Goal: Information Seeking & Learning: Find specific fact

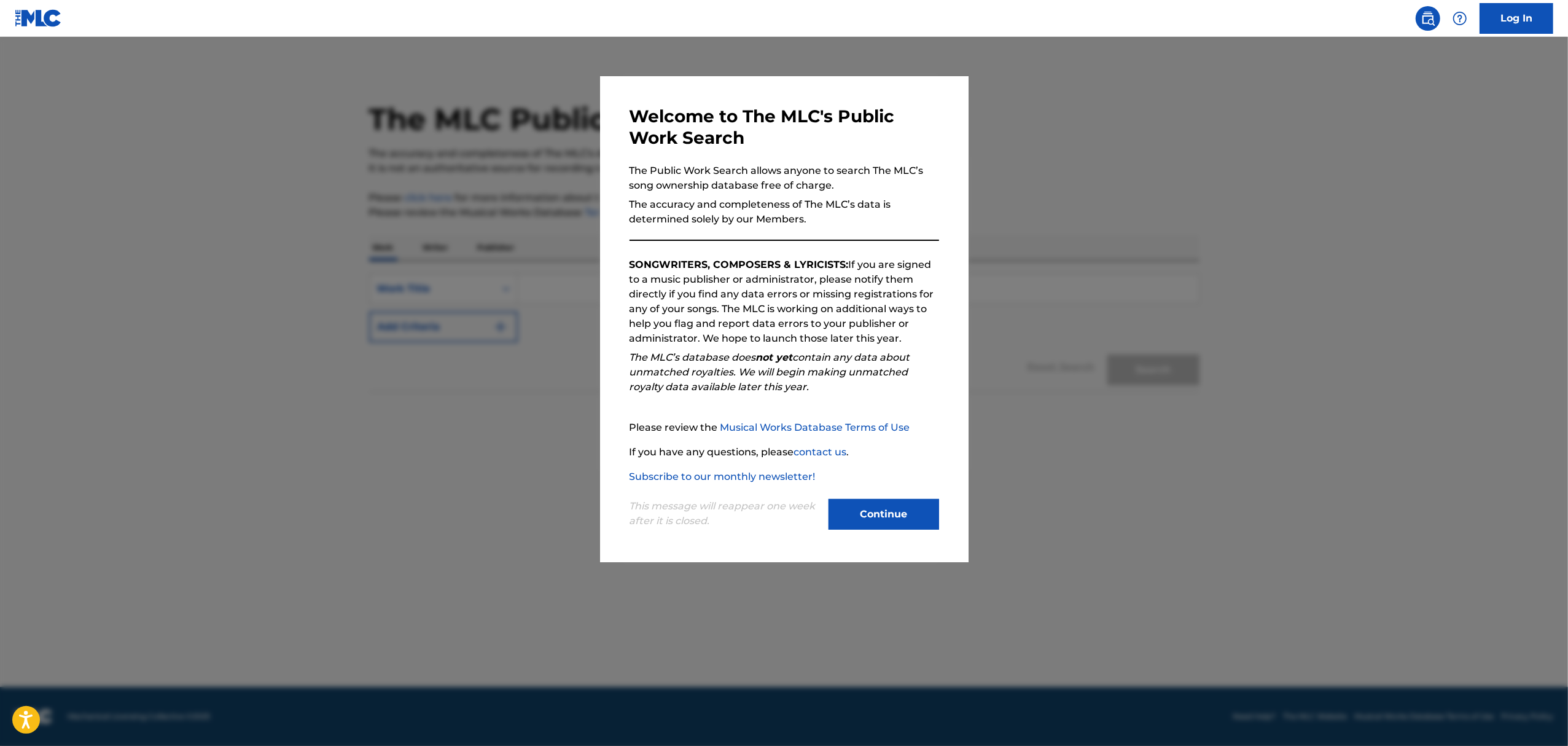
click at [921, 514] on button "Continue" at bounding box center [884, 514] width 111 height 31
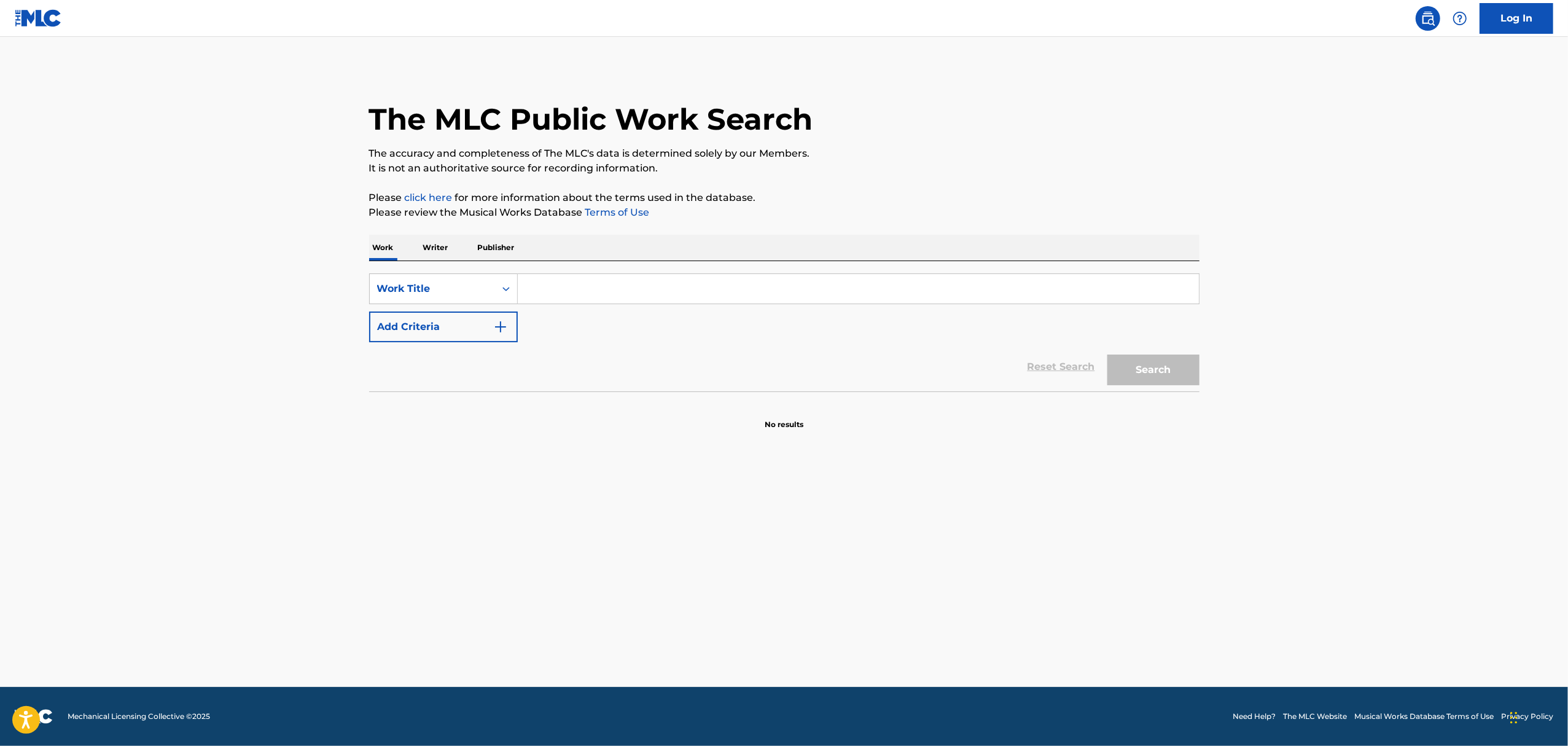
click at [570, 296] on input "Search Form" at bounding box center [858, 289] width 681 height 29
type input "who's that [DEMOGRAPHIC_DATA]"
click at [1175, 372] on button "Search" at bounding box center [1153, 369] width 92 height 31
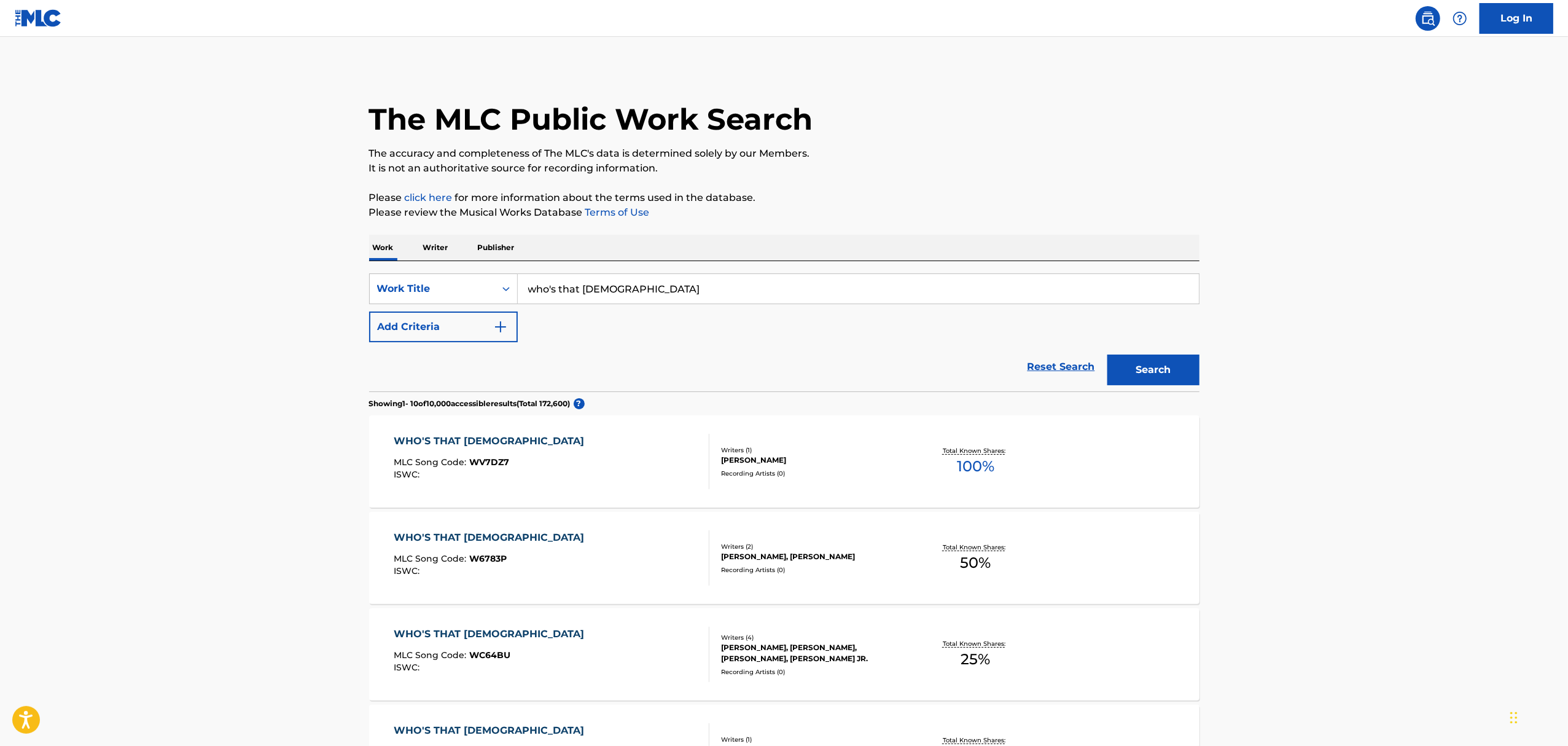
click at [499, 327] on img "Search Form" at bounding box center [501, 327] width 15 height 15
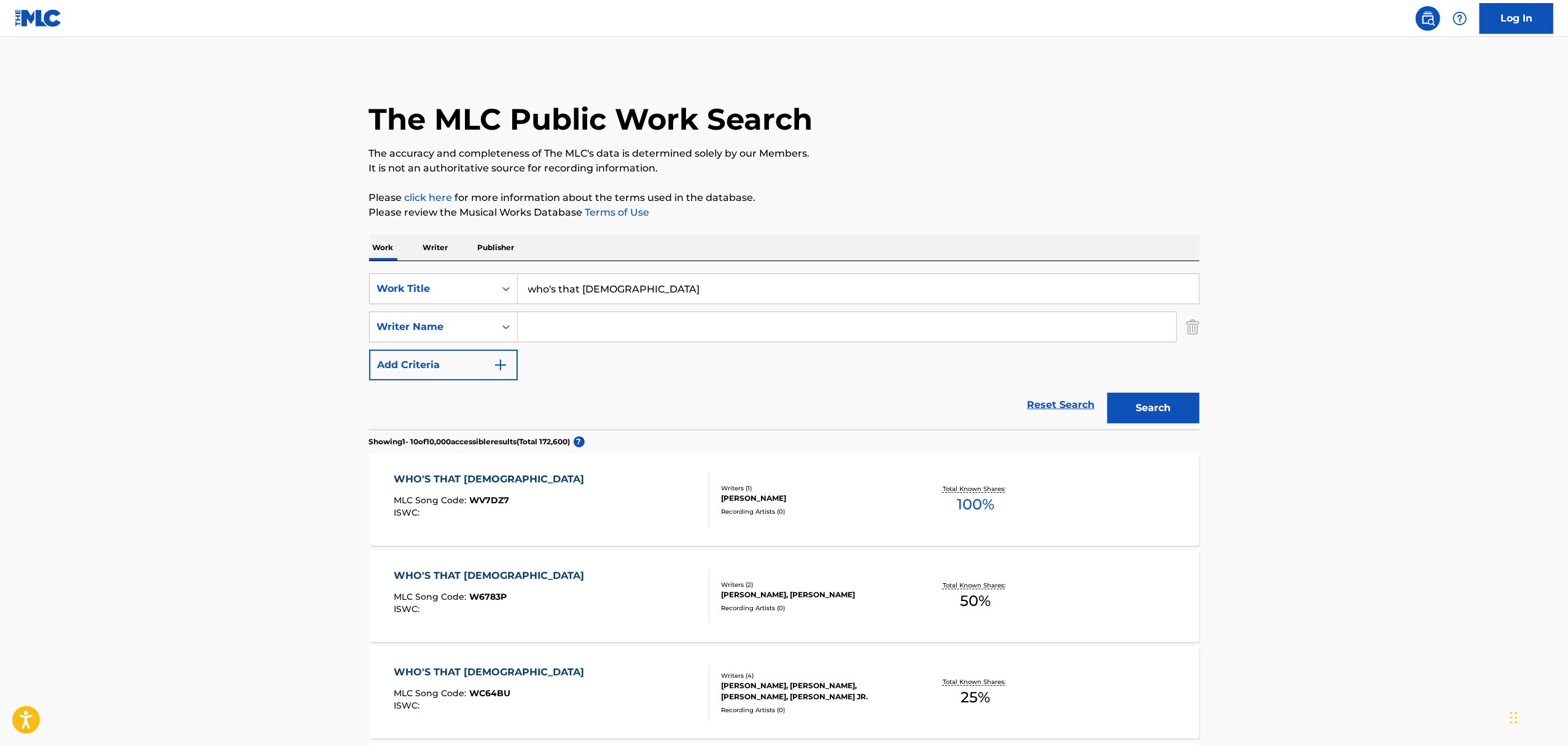
click at [562, 337] on input "Search Form" at bounding box center [847, 327] width 659 height 29
type input "guetta"
click at [1108, 392] on button "Search" at bounding box center [1153, 407] width 92 height 31
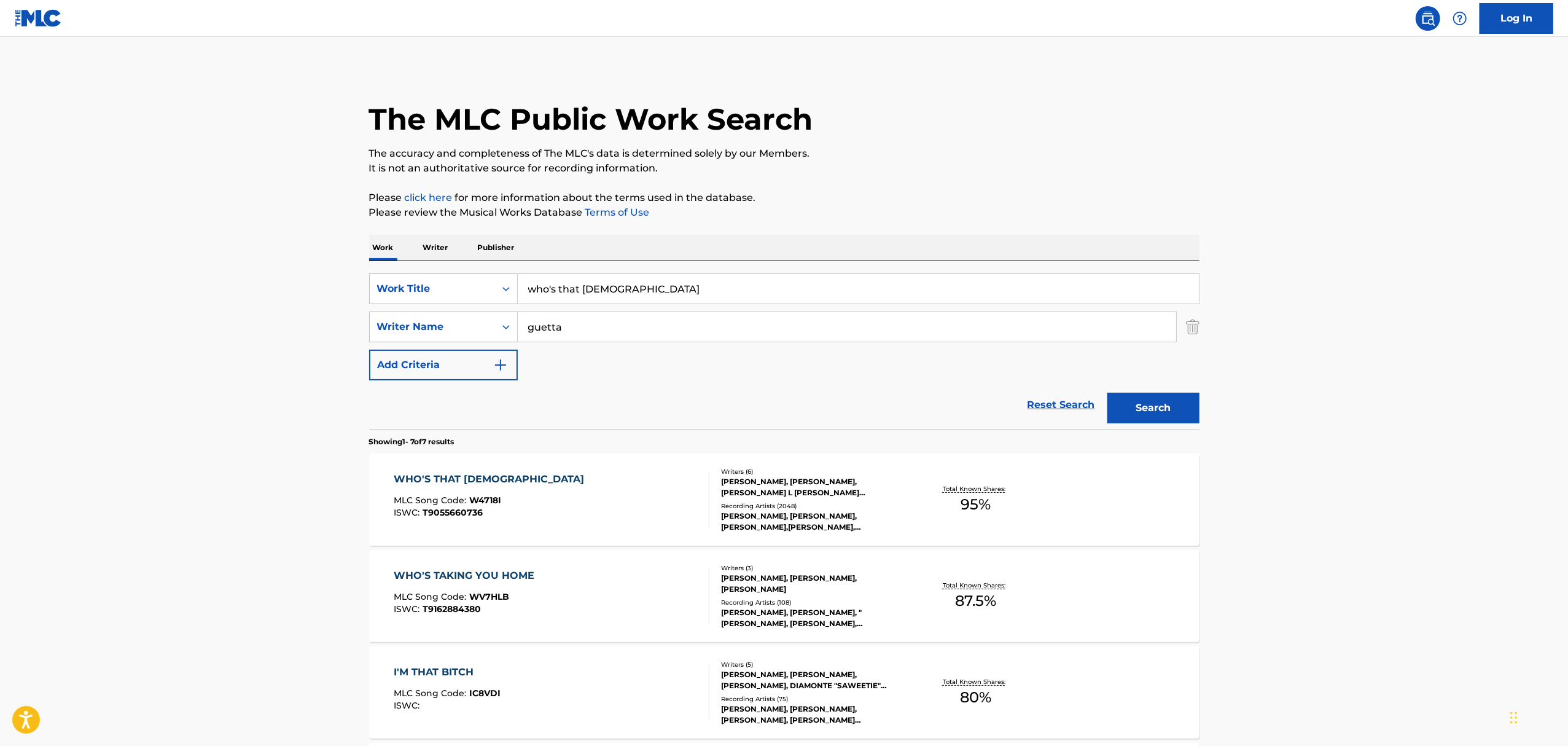
click at [823, 494] on div "[PERSON_NAME], [PERSON_NAME], [PERSON_NAME] L [PERSON_NAME] [PERSON_NAME], [PER…" at bounding box center [814, 487] width 185 height 22
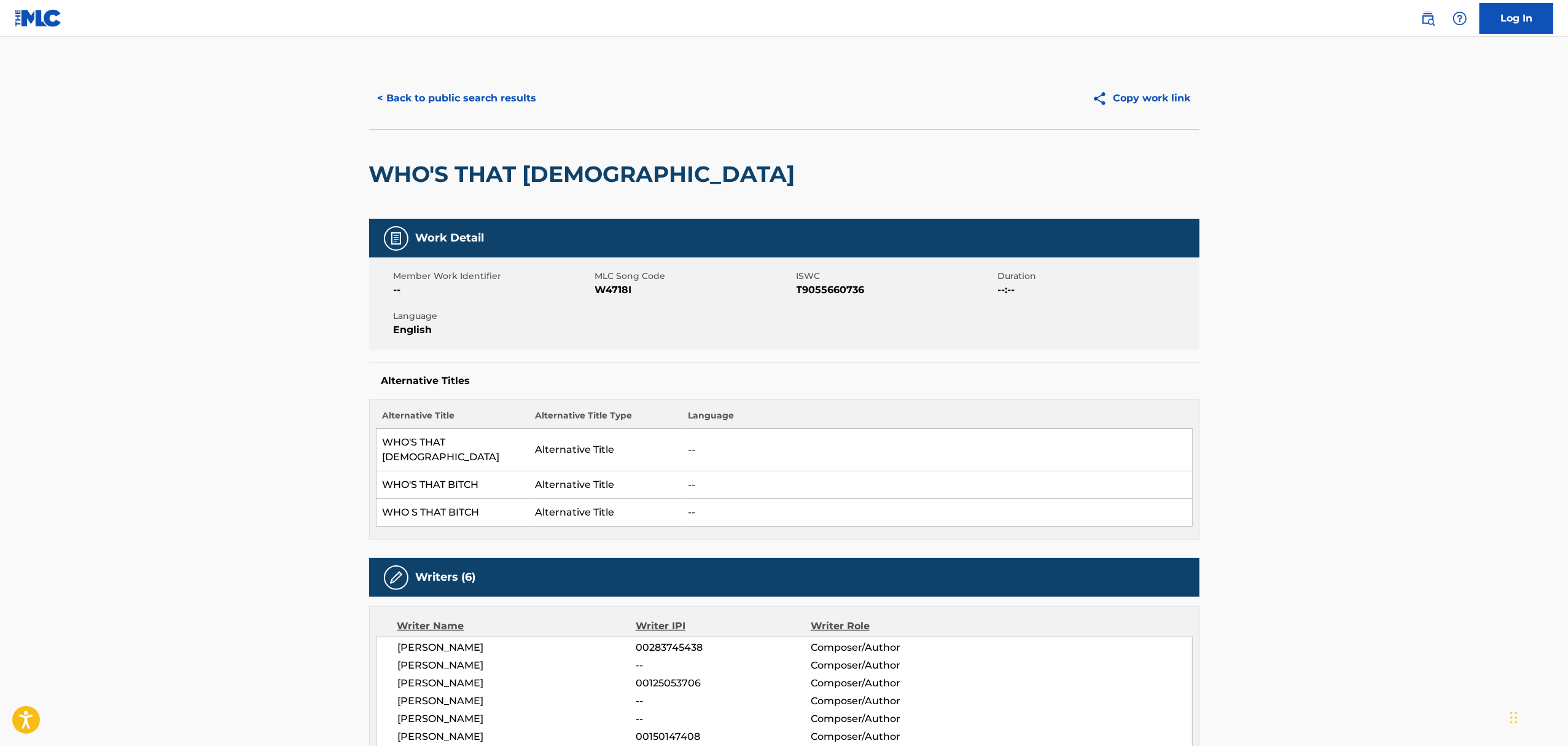
click at [610, 286] on span "W4718I" at bounding box center [695, 290] width 199 height 15
copy span "W4718I"
click at [725, 161] on div "WHO'S THAT [DEMOGRAPHIC_DATA]" at bounding box center [784, 174] width 831 height 90
